Goal: Transaction & Acquisition: Purchase product/service

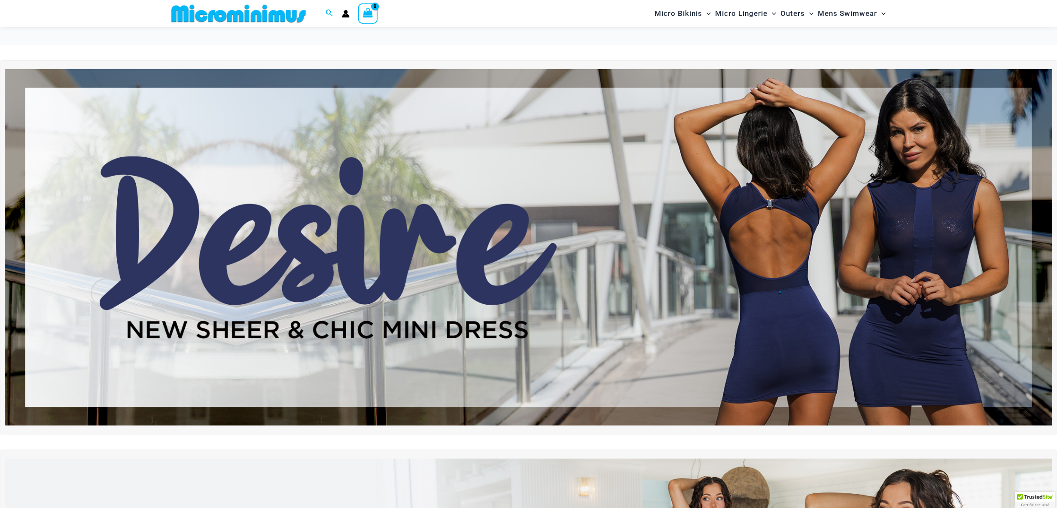
scroll to position [477, 0]
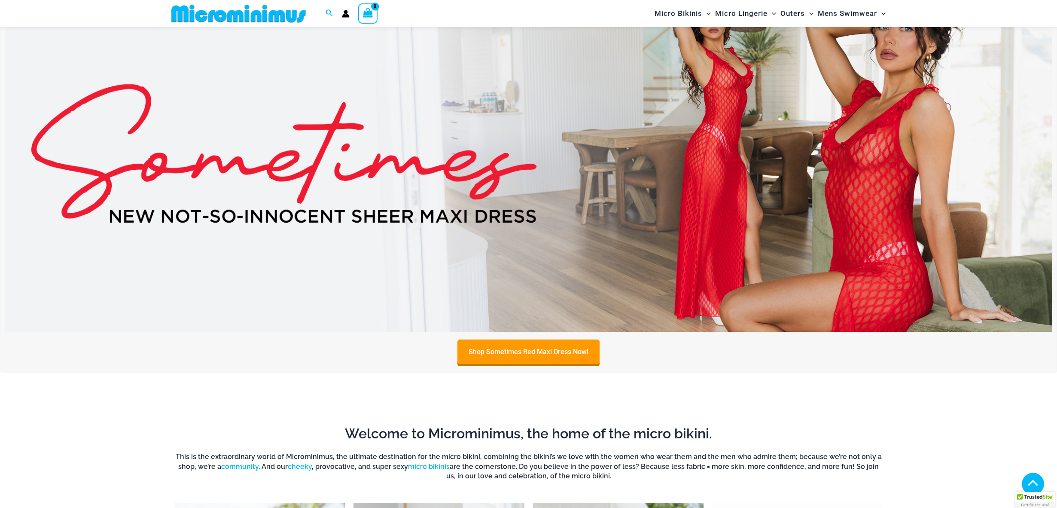
click at [886, 143] on img at bounding box center [529, 154] width 1048 height 356
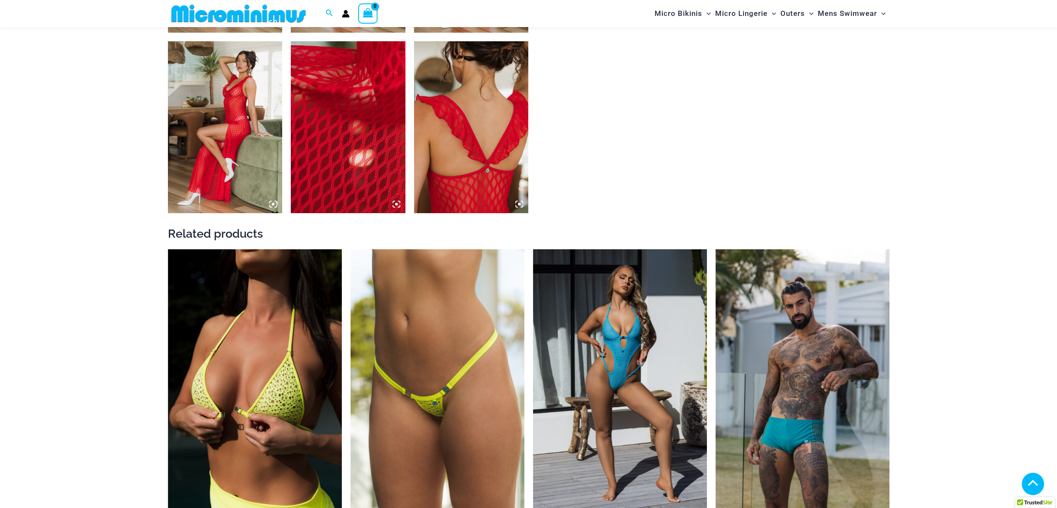
scroll to position [1063, 0]
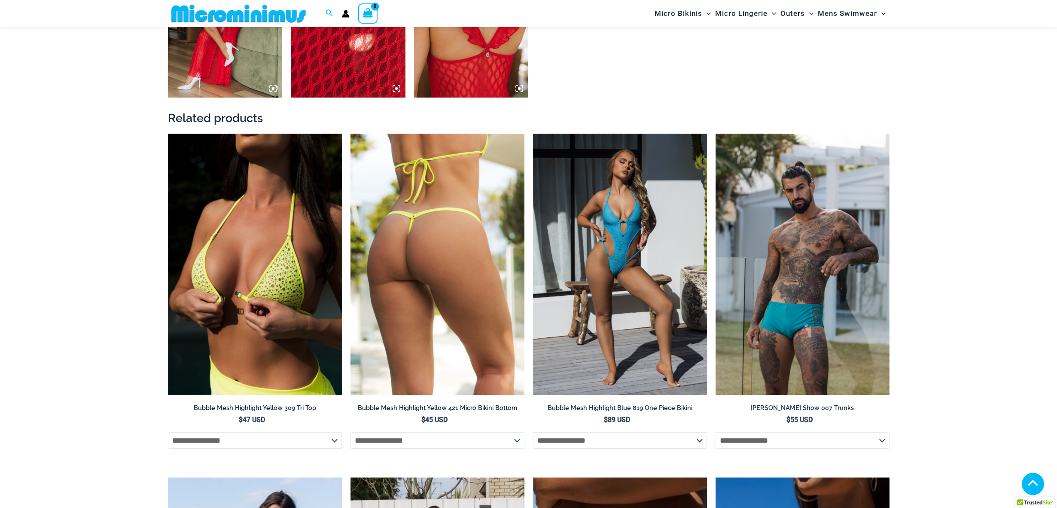
click at [448, 274] on img at bounding box center [438, 264] width 174 height 261
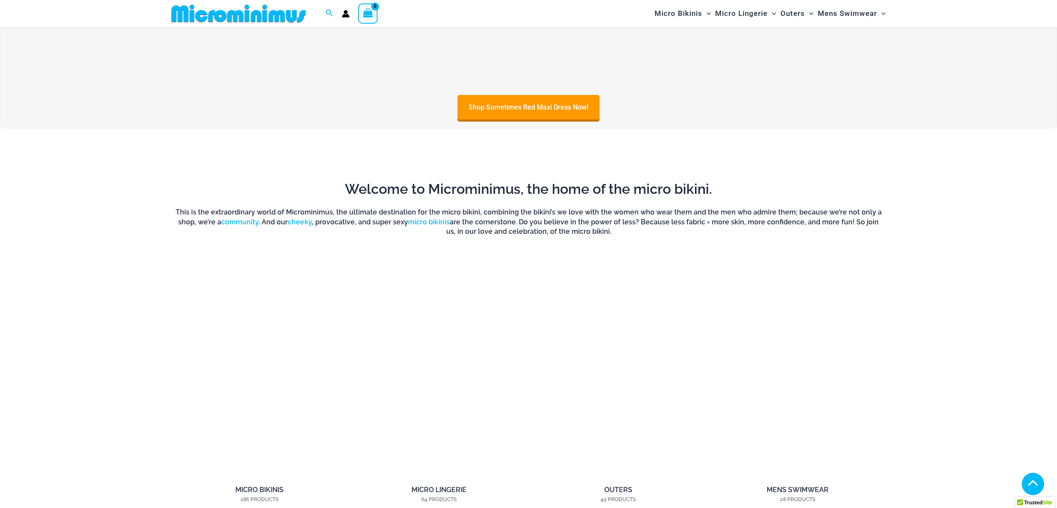
scroll to position [896, 0]
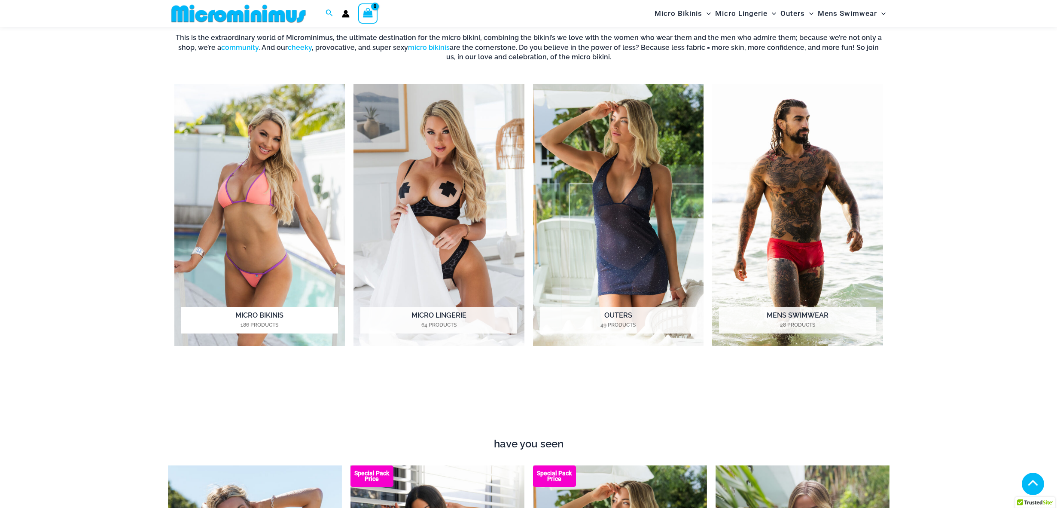
click at [308, 255] on img "Visit product category Micro Bikinis" at bounding box center [259, 215] width 171 height 262
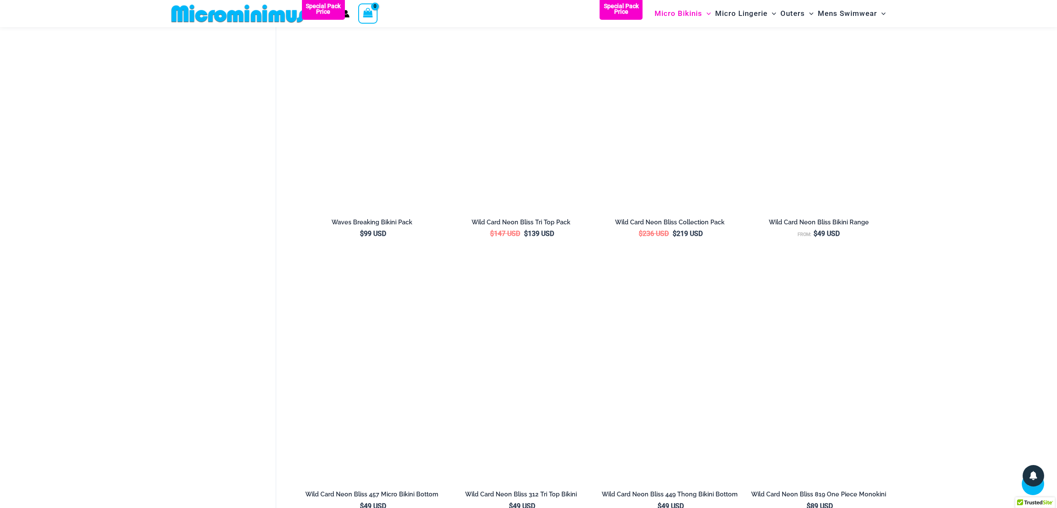
scroll to position [1633, 0]
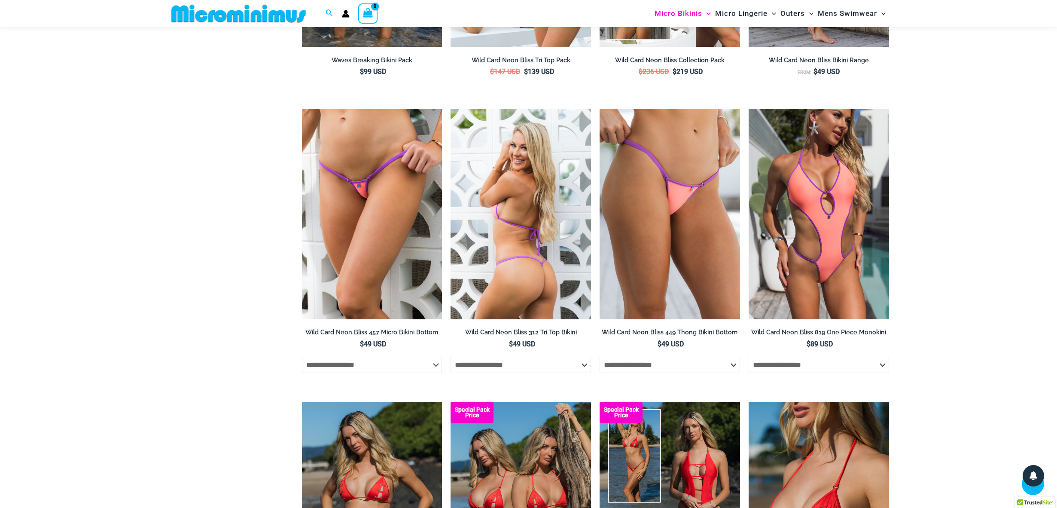
click at [558, 256] on img at bounding box center [521, 214] width 140 height 210
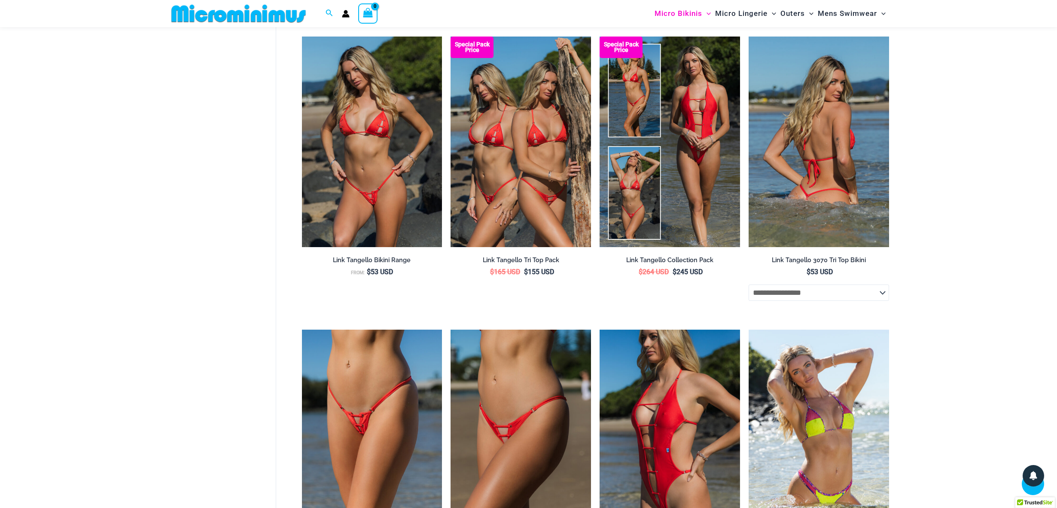
scroll to position [2184, 0]
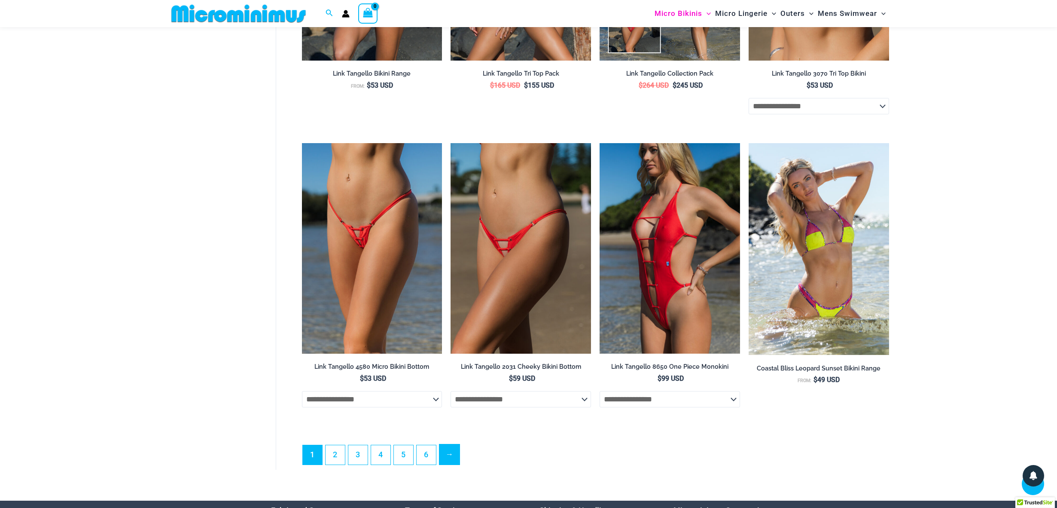
click at [442, 458] on link "→" at bounding box center [449, 454] width 20 height 20
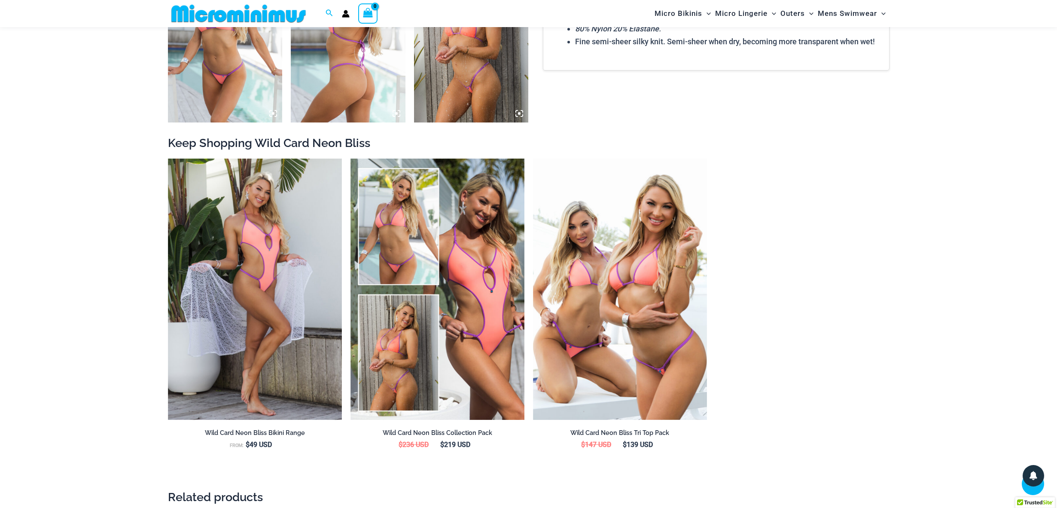
scroll to position [779, 0]
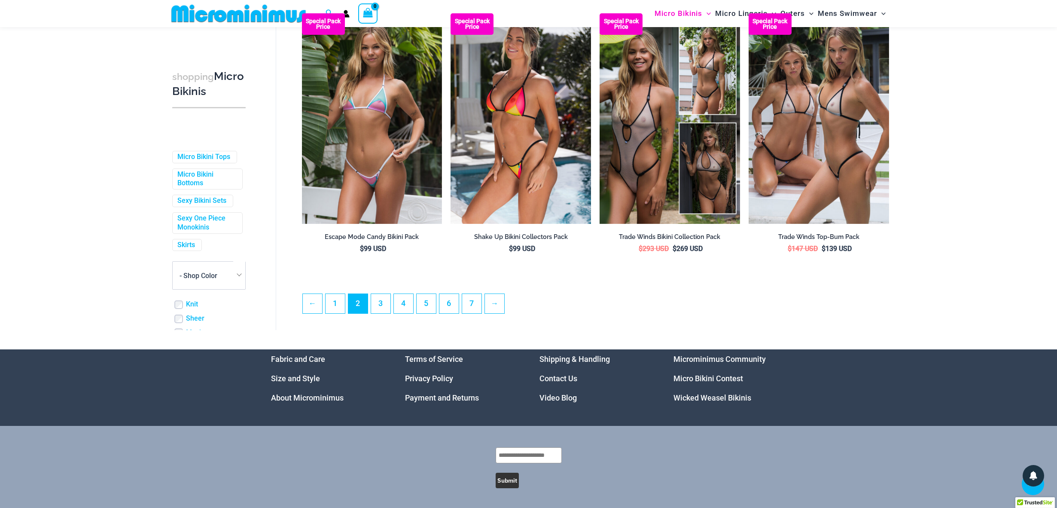
scroll to position [2155, 0]
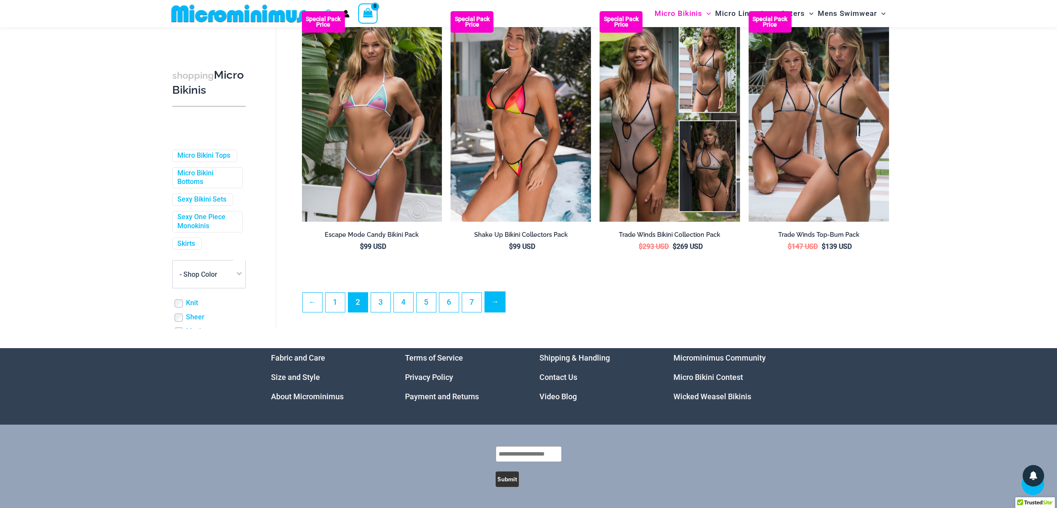
click at [497, 308] on link "→" at bounding box center [495, 302] width 20 height 20
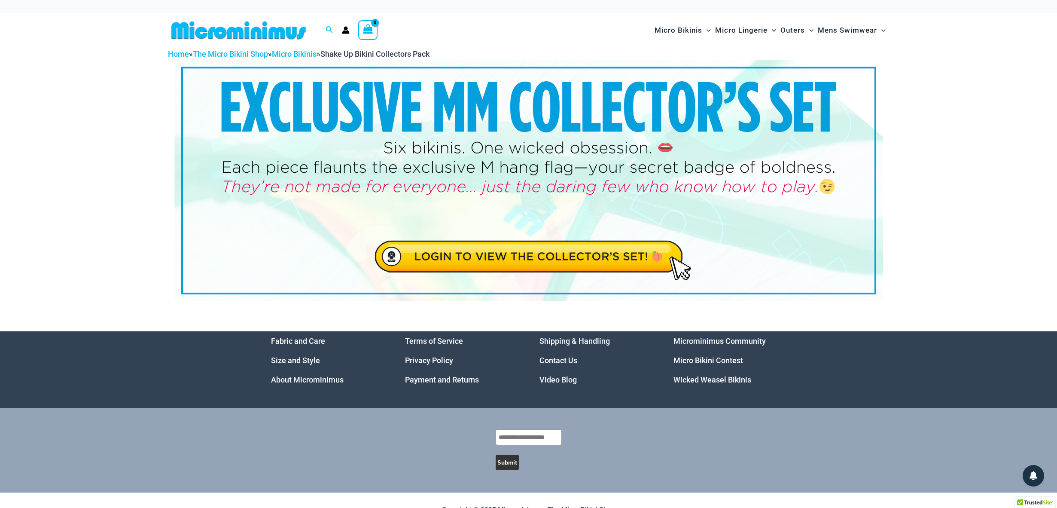
drag, startPoint x: 437, startPoint y: 152, endPoint x: 438, endPoint y: 147, distance: 5.6
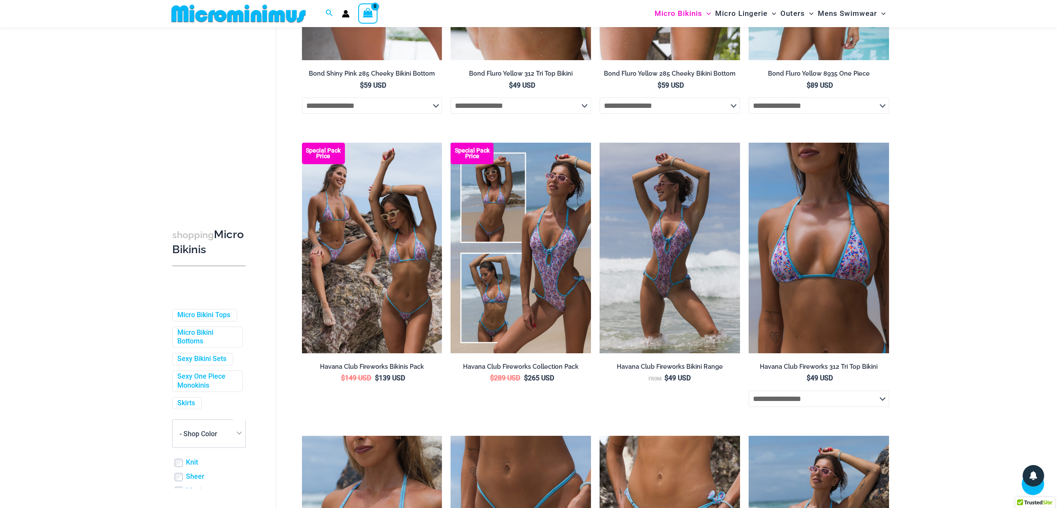
scroll to position [1990, 0]
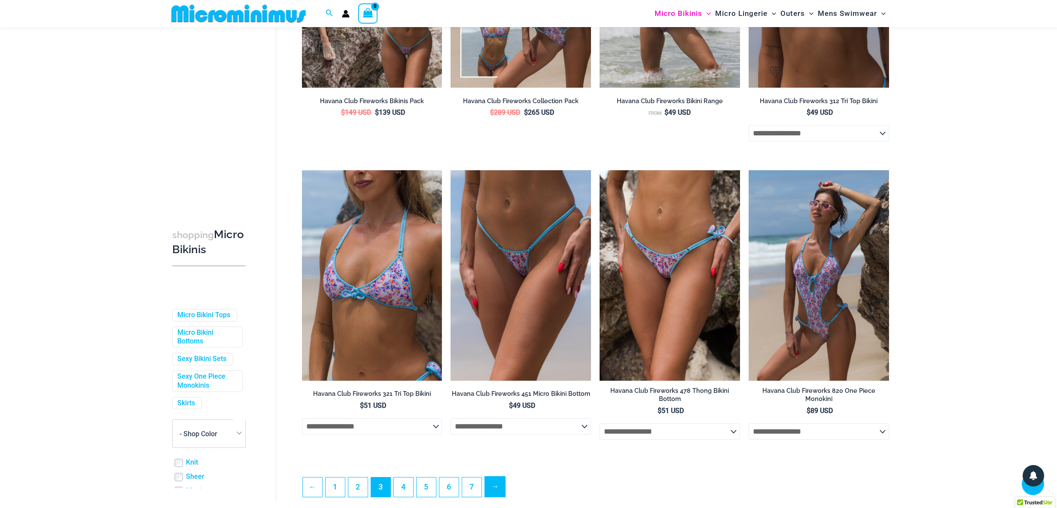
click at [496, 489] on link "→" at bounding box center [495, 486] width 20 height 20
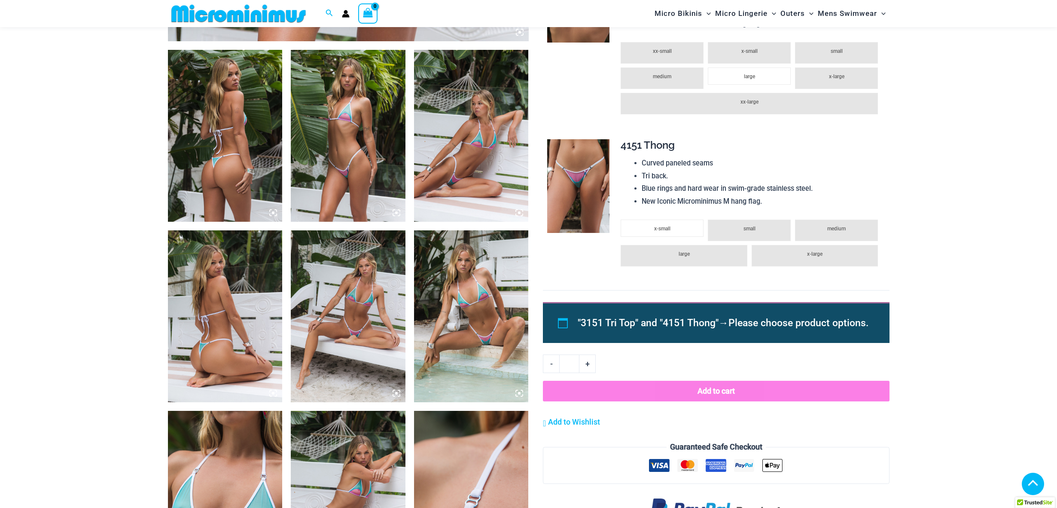
scroll to position [705, 0]
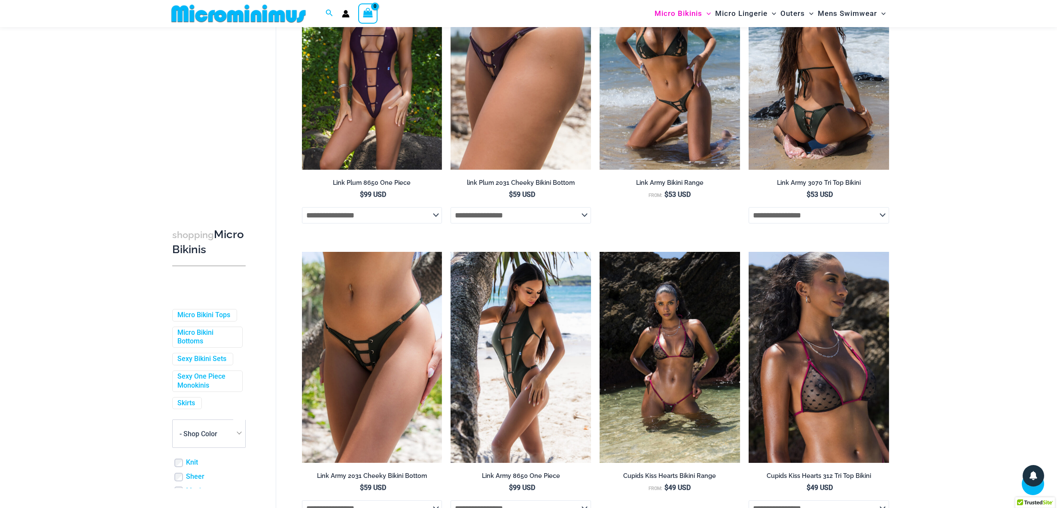
scroll to position [1220, 0]
